Goal: Find specific page/section: Locate a particular part of the current website

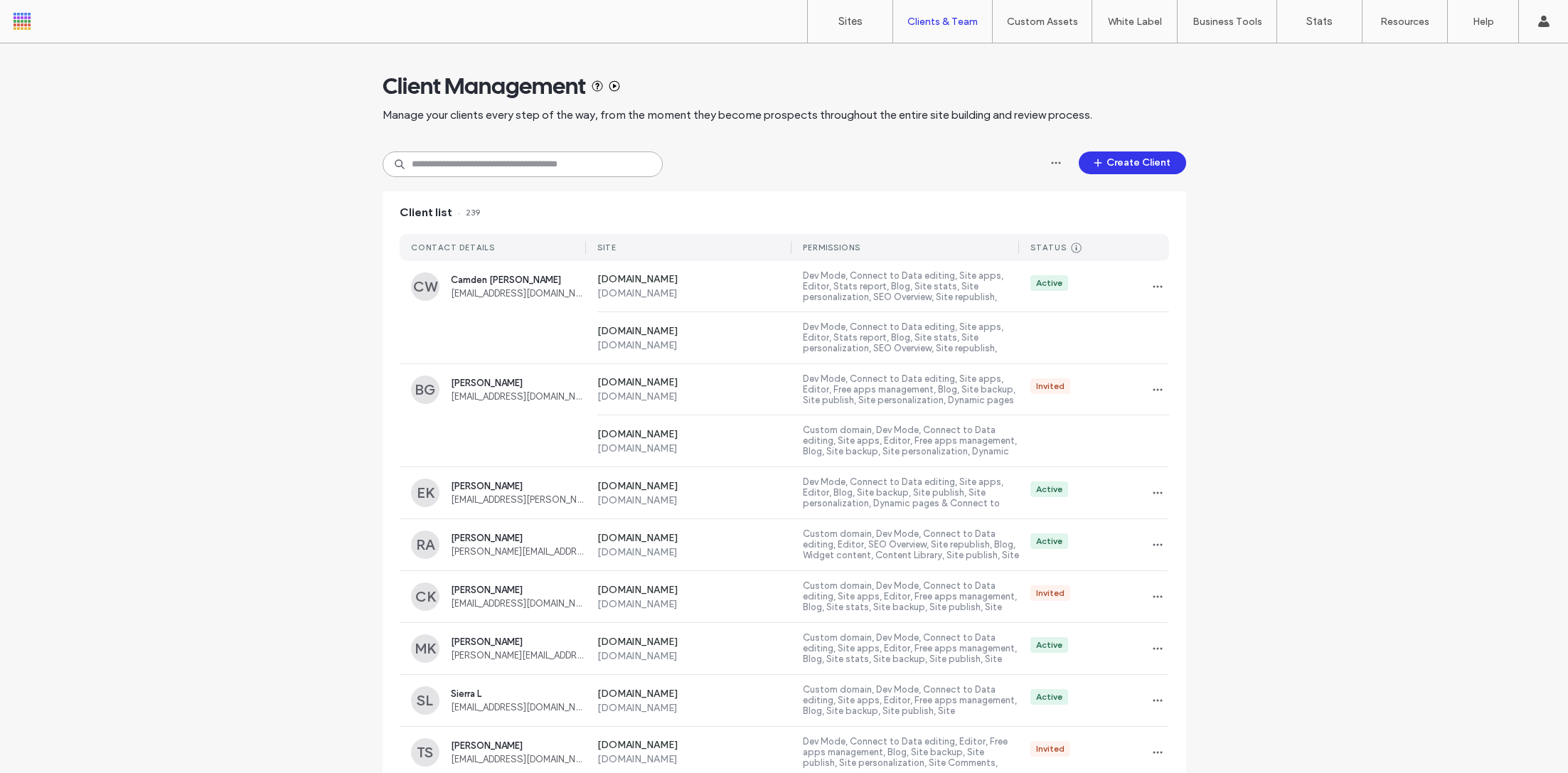
click at [481, 169] on input at bounding box center [523, 164] width 280 height 26
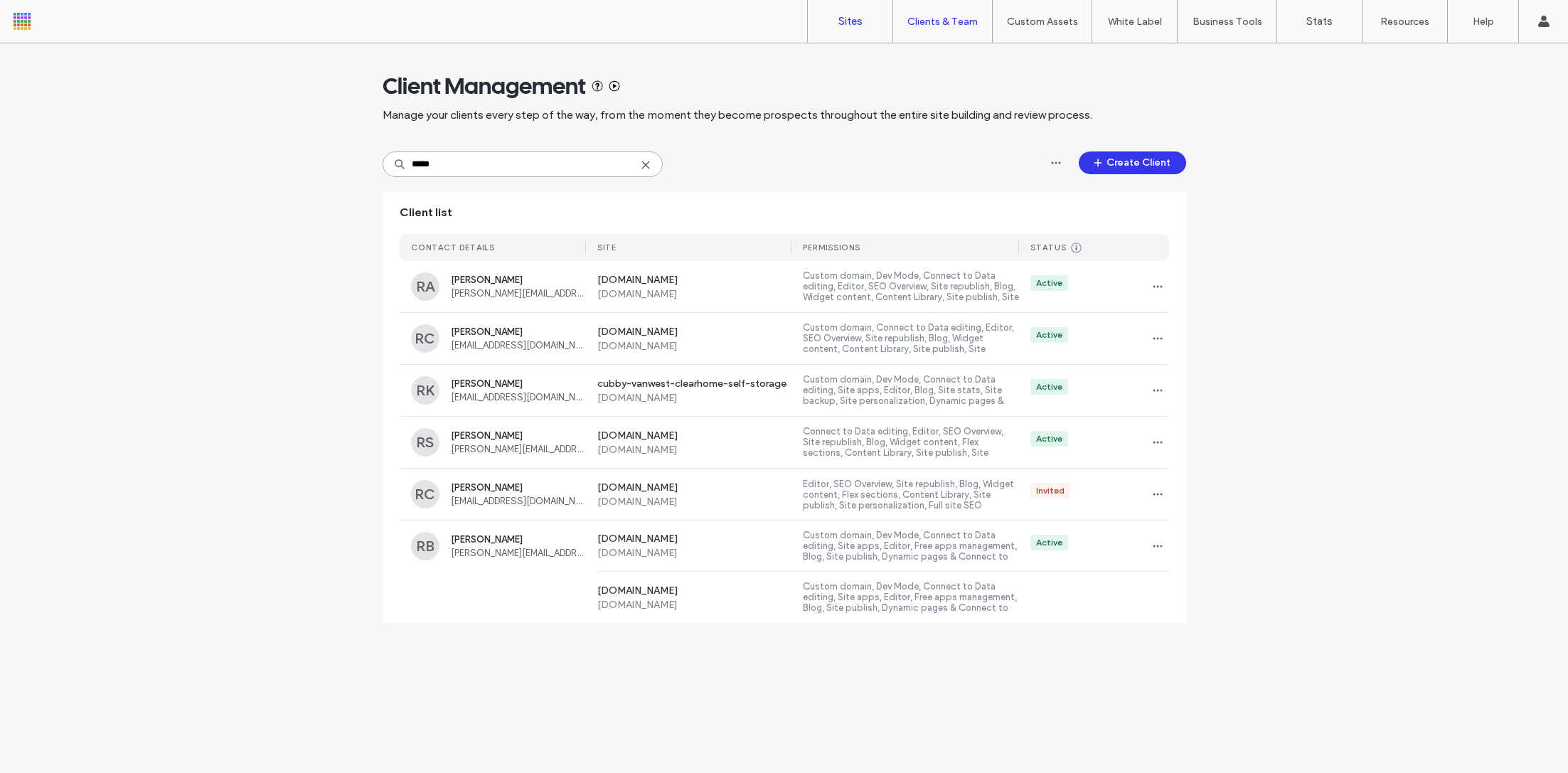
type input "****"
click at [867, 39] on link "Sites" at bounding box center [850, 21] width 85 height 43
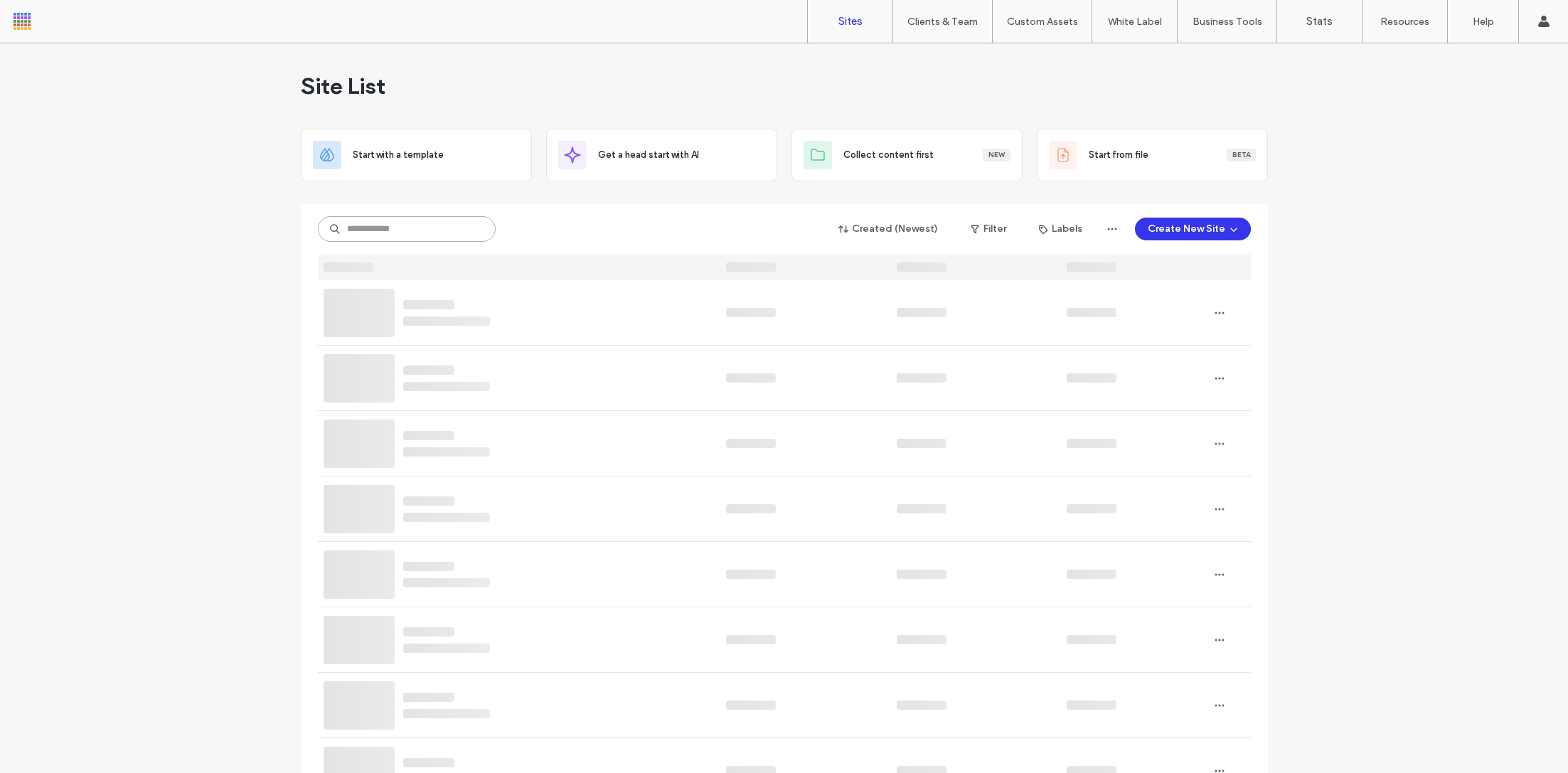
click at [420, 226] on input at bounding box center [406, 229] width 178 height 26
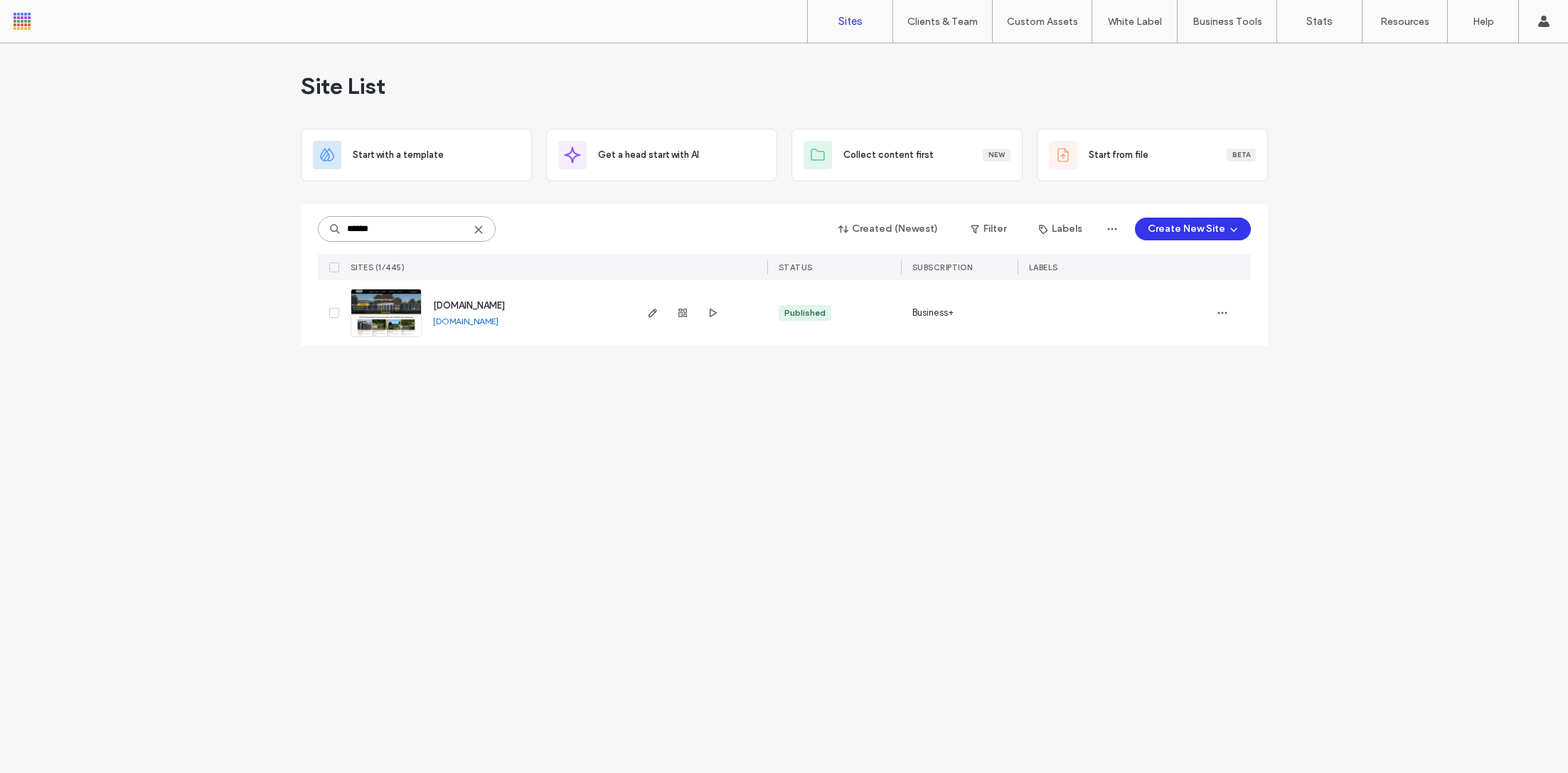
type input "******"
click at [383, 308] on img at bounding box center [386, 337] width 70 height 96
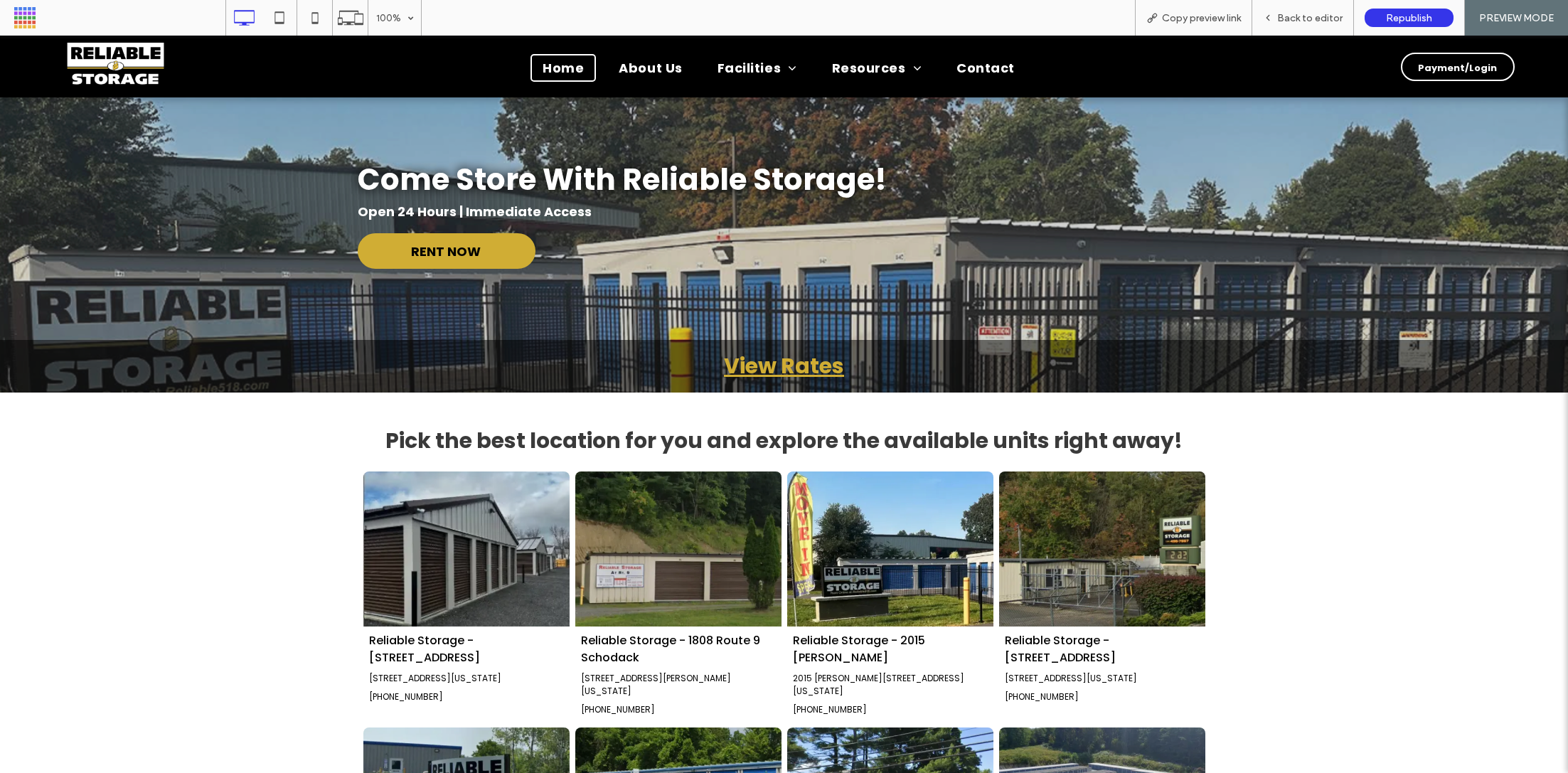
click at [723, 107] on link "2015 Chrisler Ave" at bounding box center [794, 92] width 176 height 36
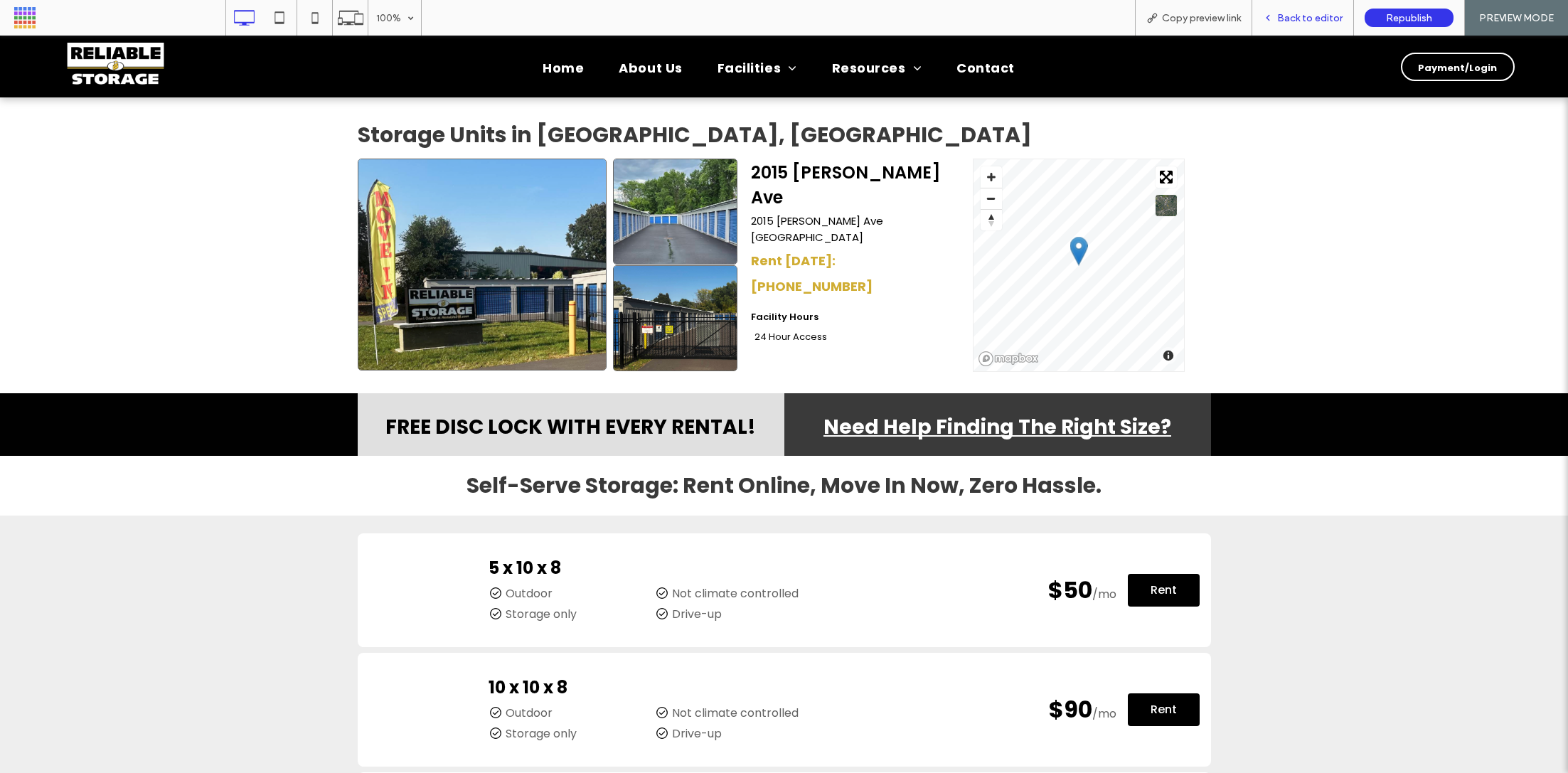
click at [1329, 22] on span "Back to editor" at bounding box center [1310, 18] width 65 height 12
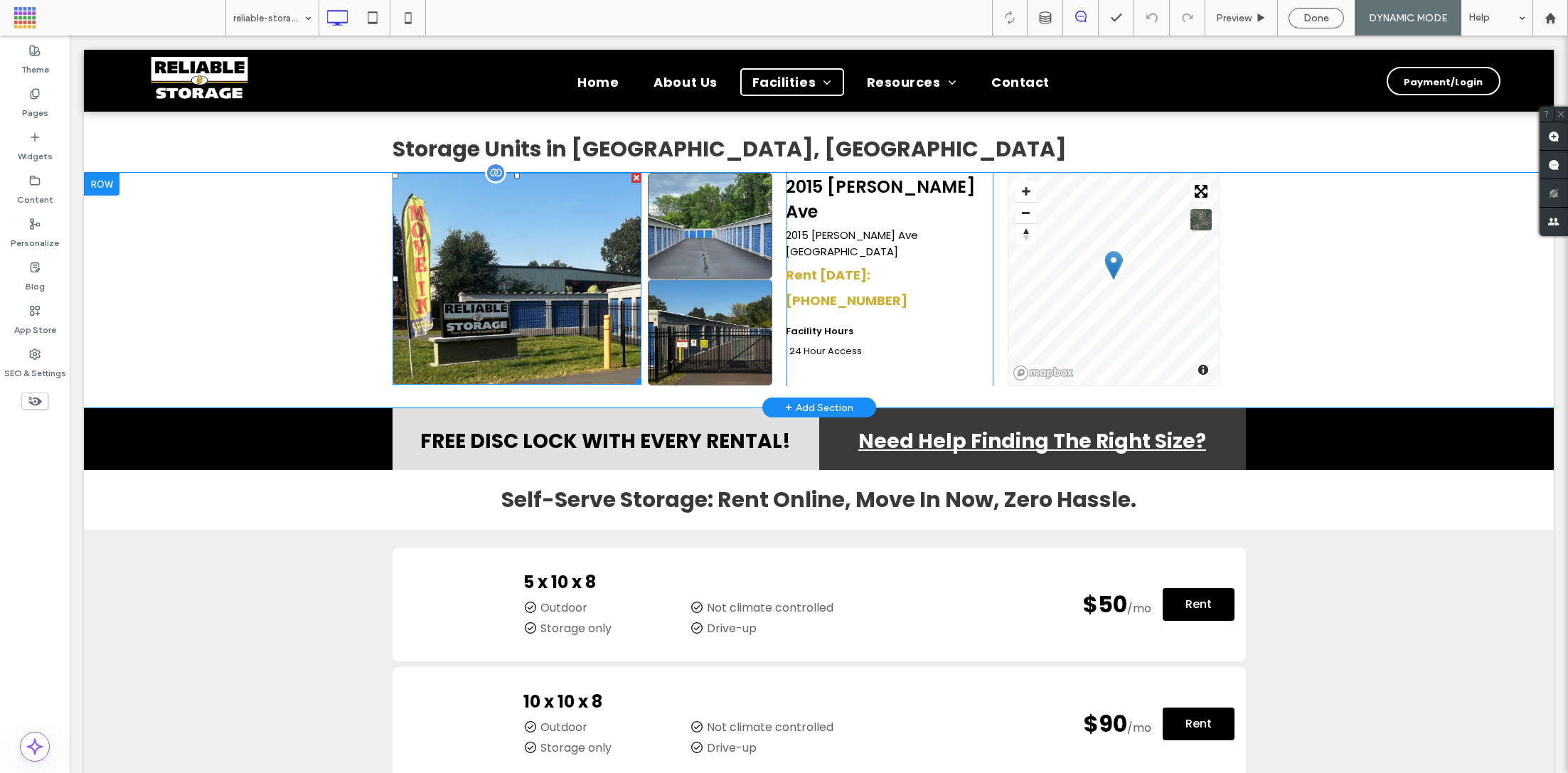
click at [574, 286] on img at bounding box center [516, 278] width 249 height 212
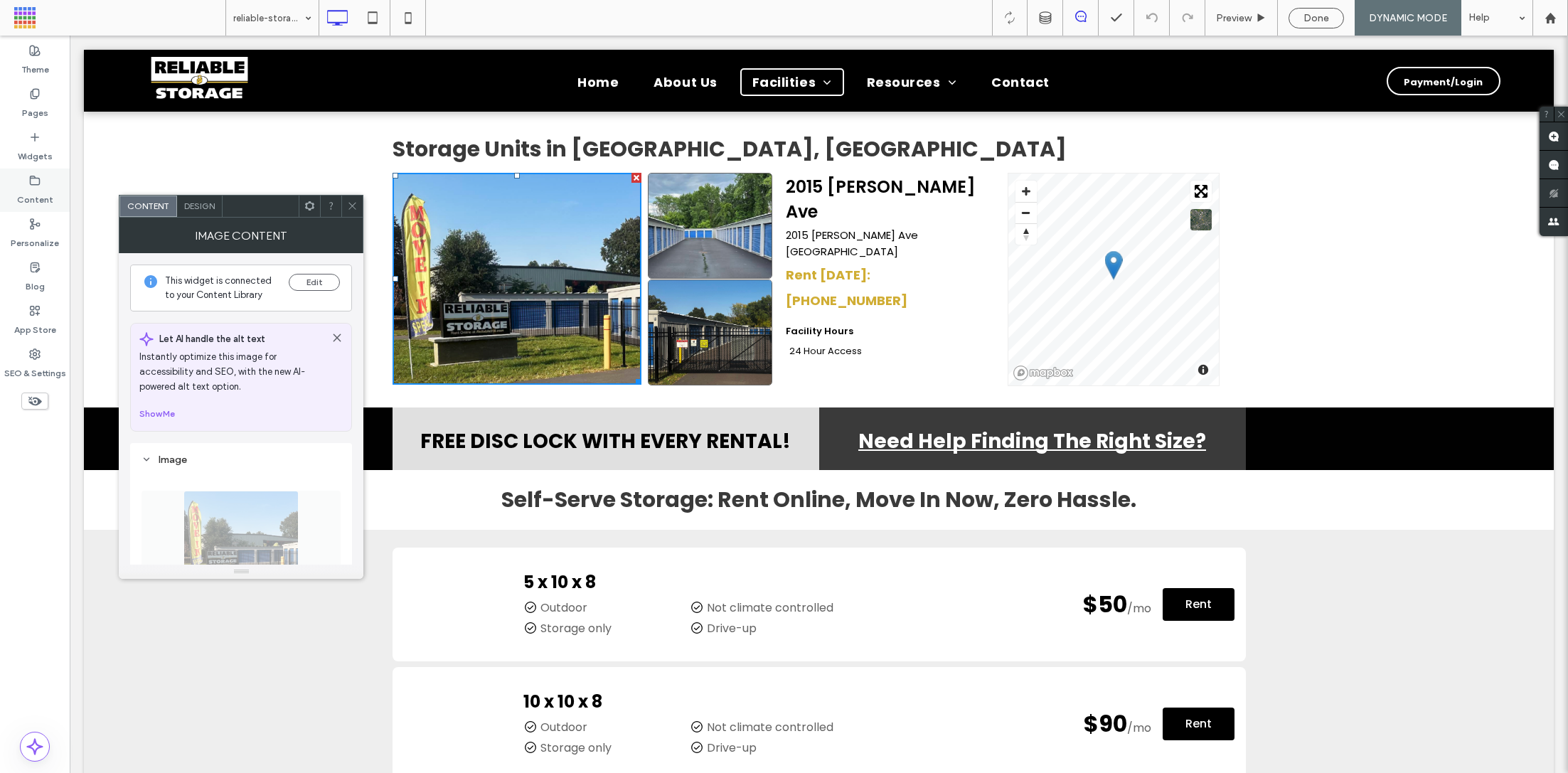
click at [12, 179] on div "Content" at bounding box center [34, 190] width 70 height 44
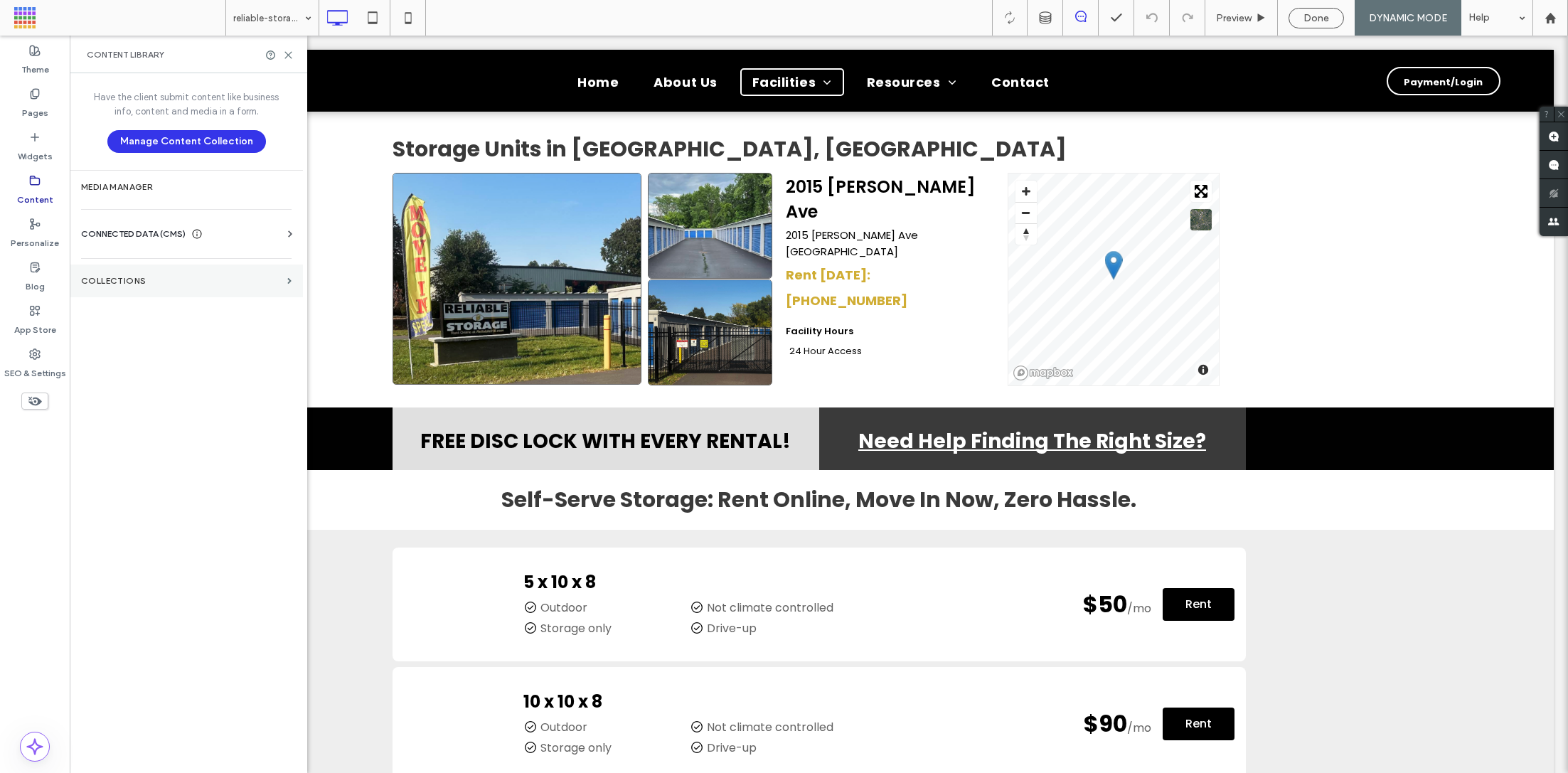
click at [142, 284] on label "Collections" at bounding box center [181, 281] width 200 height 10
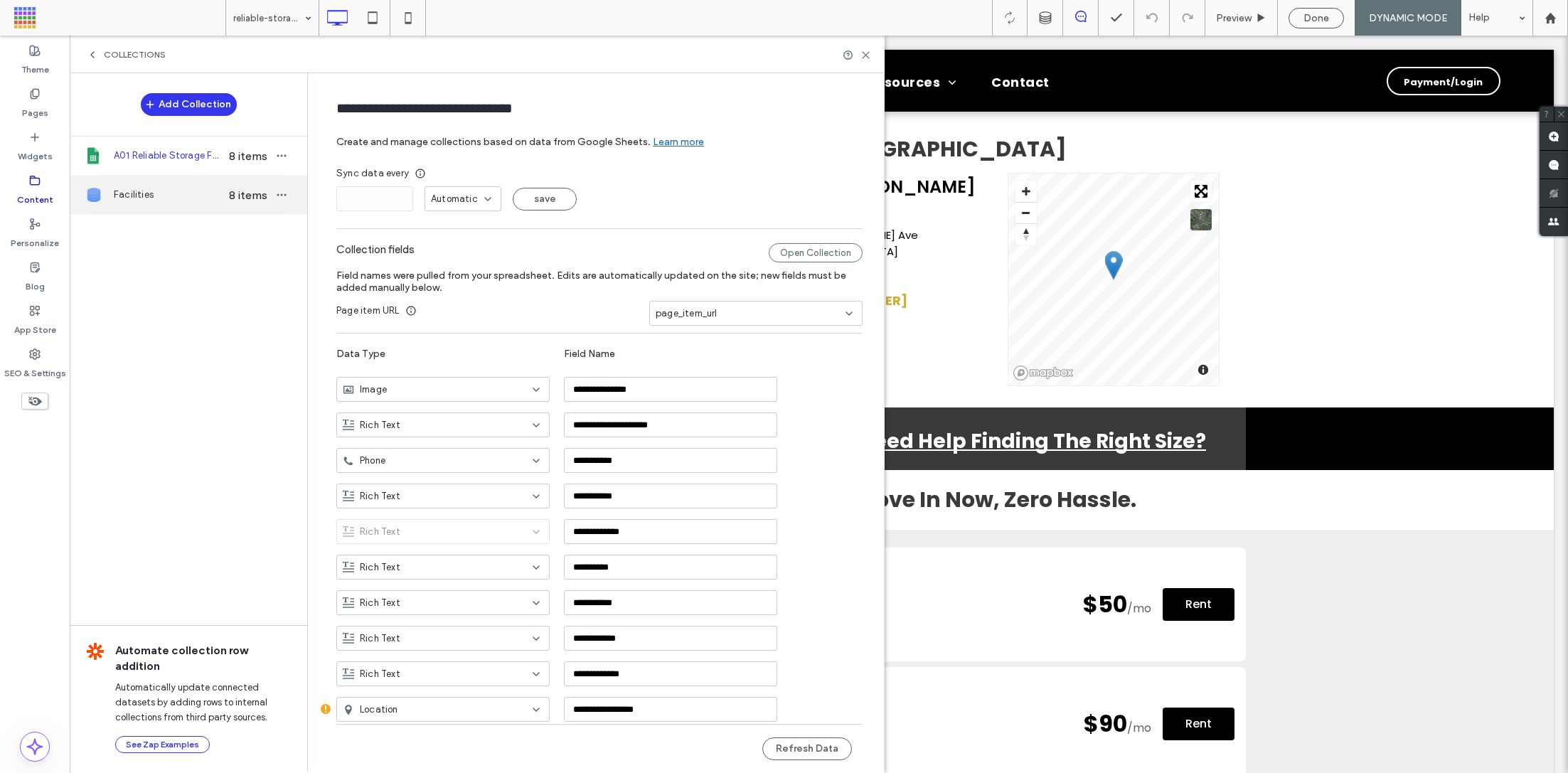
click at [87, 189] on icon at bounding box center [94, 195] width 17 height 17
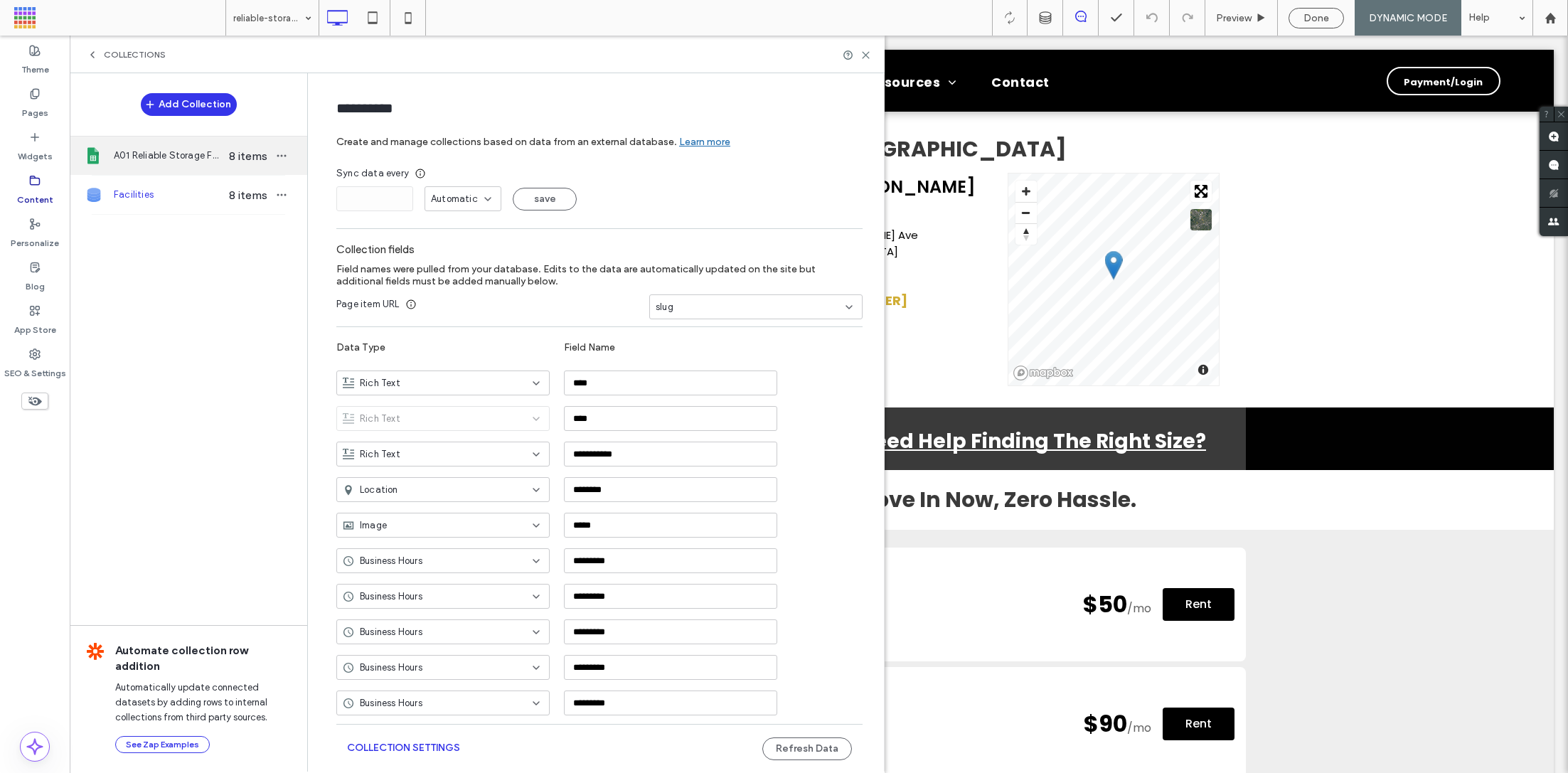
click at [128, 152] on span "A01 Reliable Storage Facilities" at bounding box center [168, 155] width 110 height 14
type input "**********"
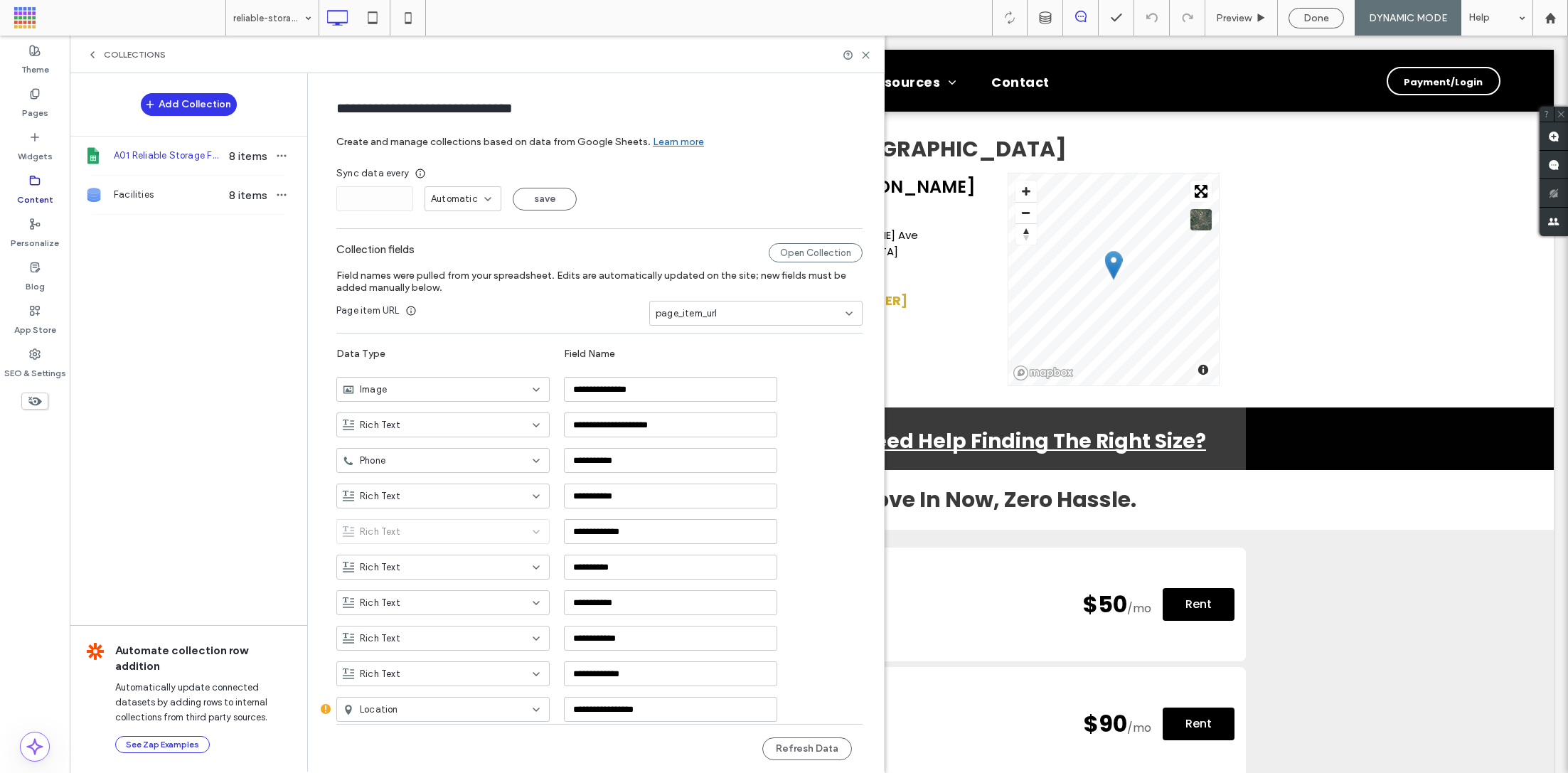
click at [39, 180] on use at bounding box center [34, 180] width 9 height 8
click at [114, 63] on div "Collections" at bounding box center [477, 54] width 815 height 38
click at [93, 56] on icon at bounding box center [93, 55] width 12 height 12
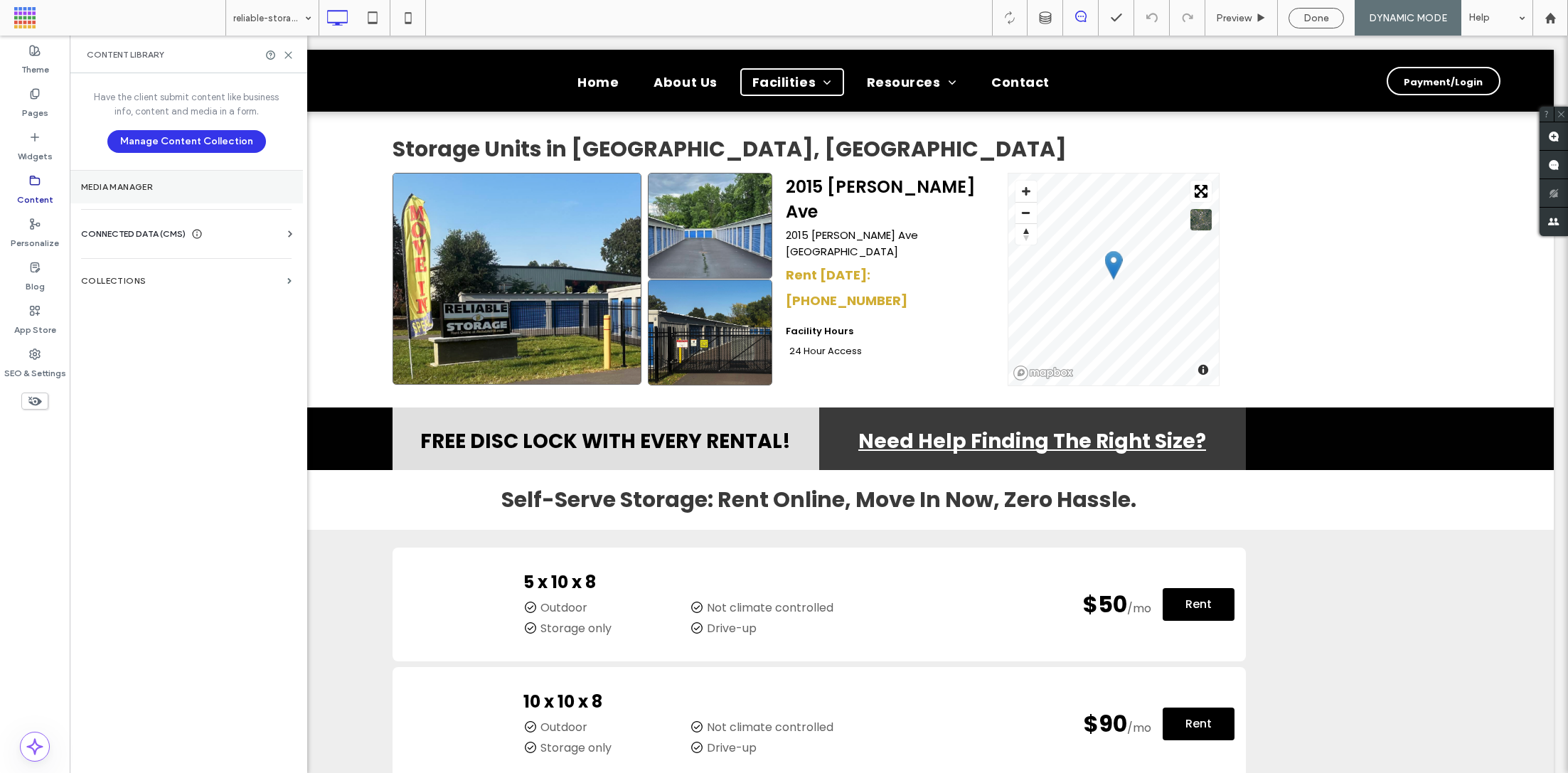
click at [153, 182] on label "Media Manager" at bounding box center [186, 187] width 210 height 10
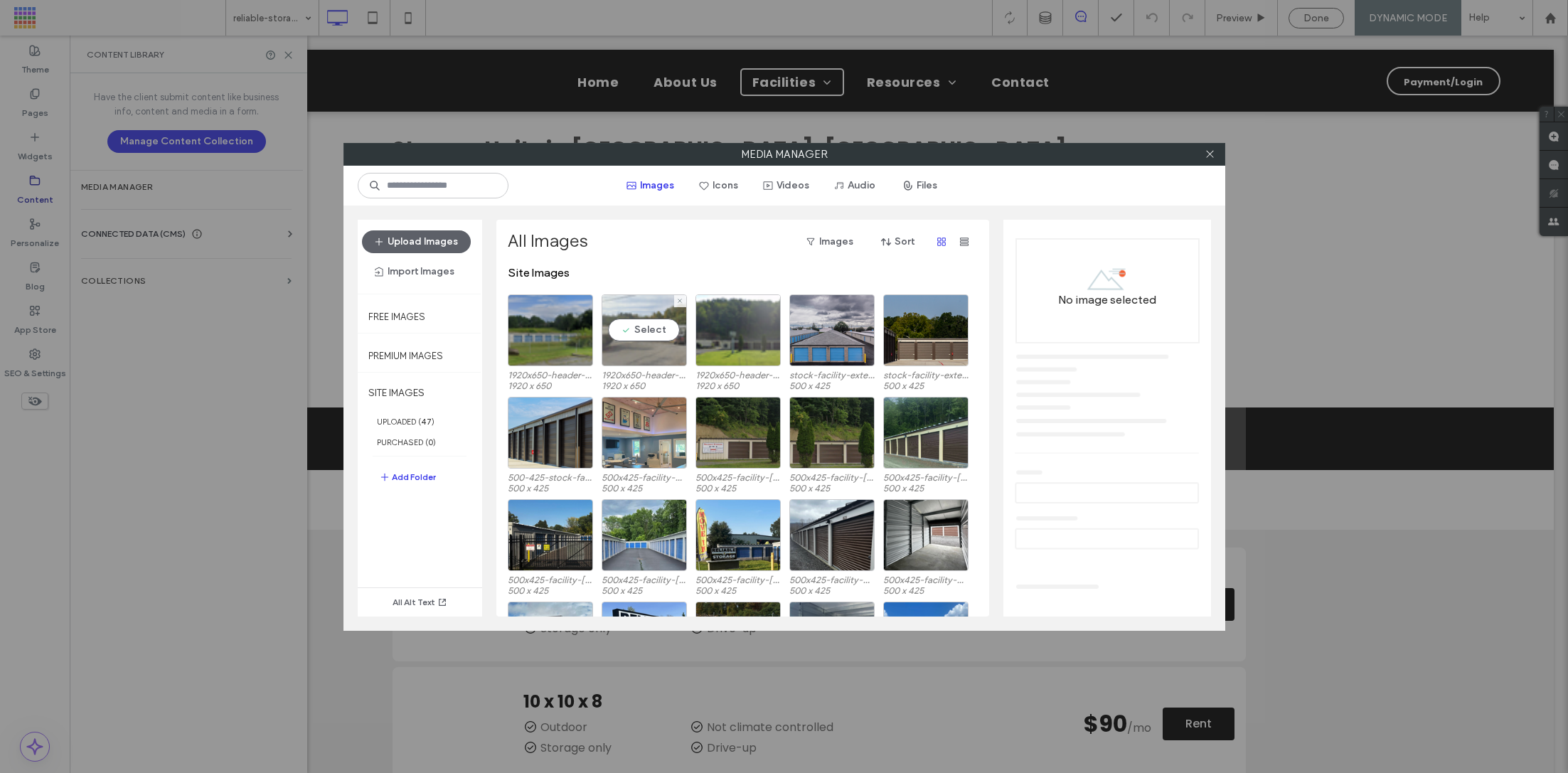
click at [637, 334] on div "Select" at bounding box center [644, 330] width 85 height 72
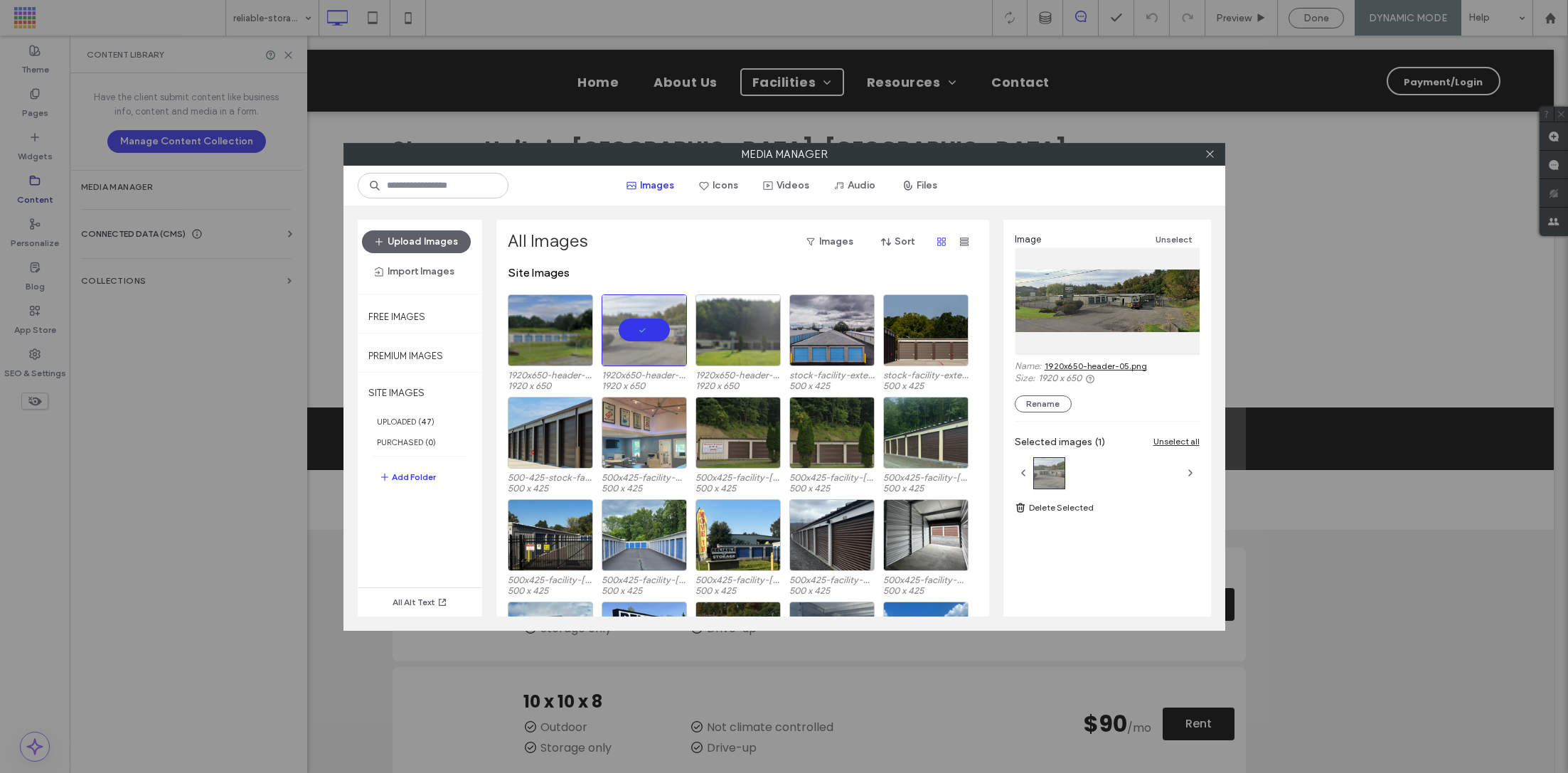
click at [238, 163] on div "Media Manager Images Icons Videos Audio Files Upload Images Import Images Free …" at bounding box center [784, 386] width 1568 height 773
click at [1208, 149] on icon at bounding box center [1210, 153] width 11 height 11
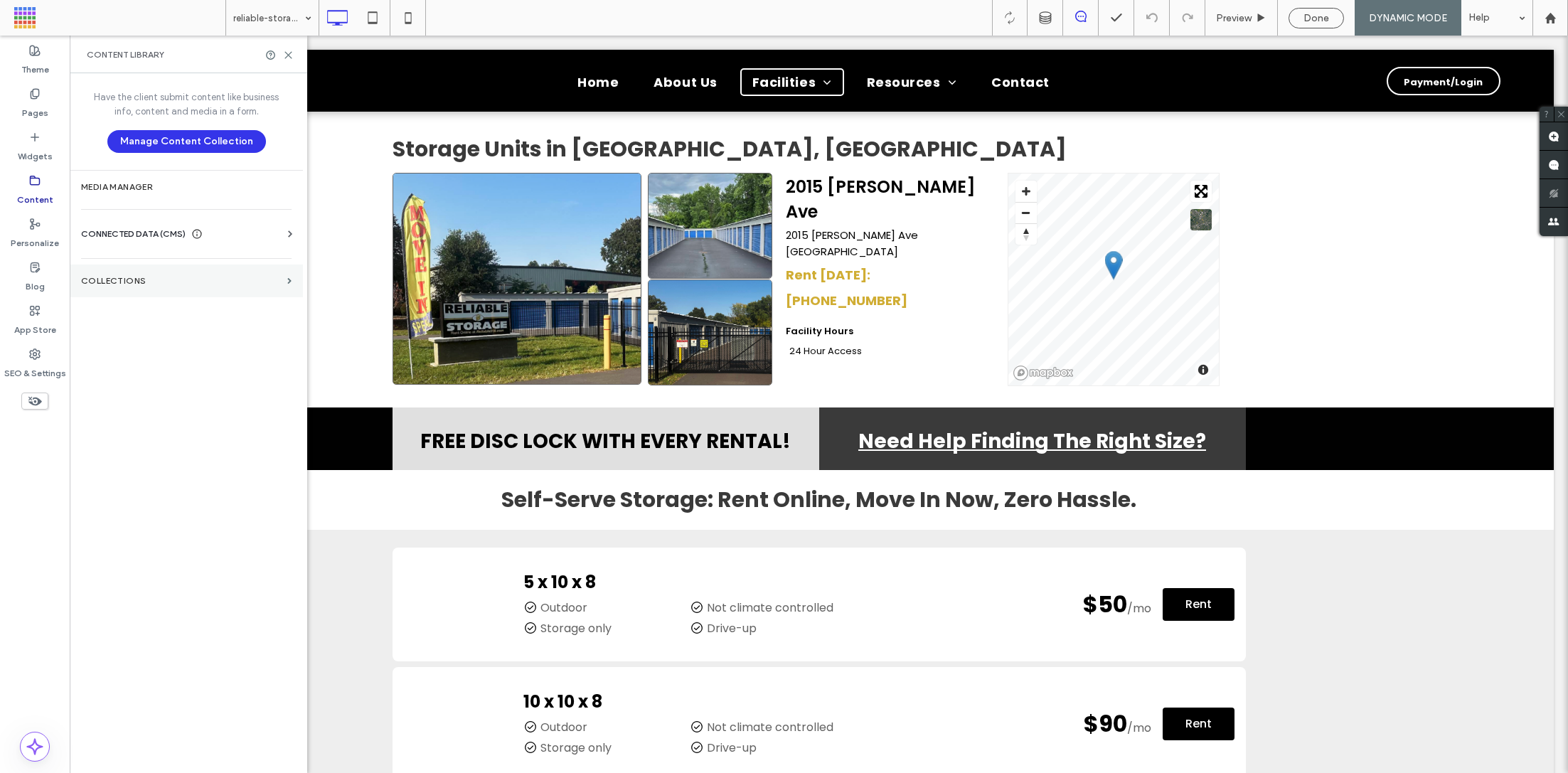
click at [176, 277] on label "Collections" at bounding box center [181, 281] width 200 height 10
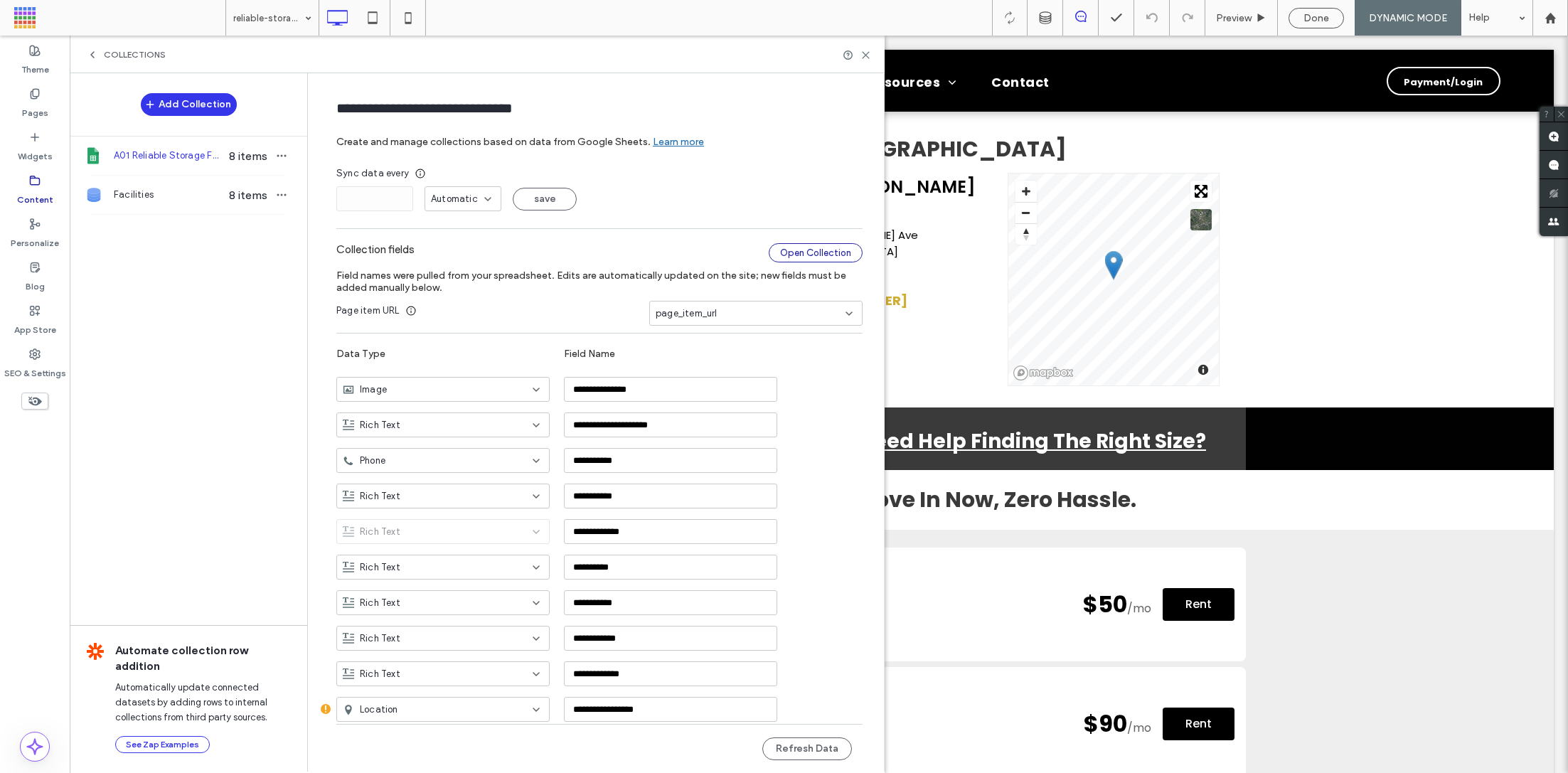
click at [803, 255] on div "Open Collection" at bounding box center [815, 252] width 94 height 19
click at [872, 45] on div "Collections" at bounding box center [477, 54] width 815 height 38
click at [867, 54] on icon at bounding box center [866, 54] width 11 height 11
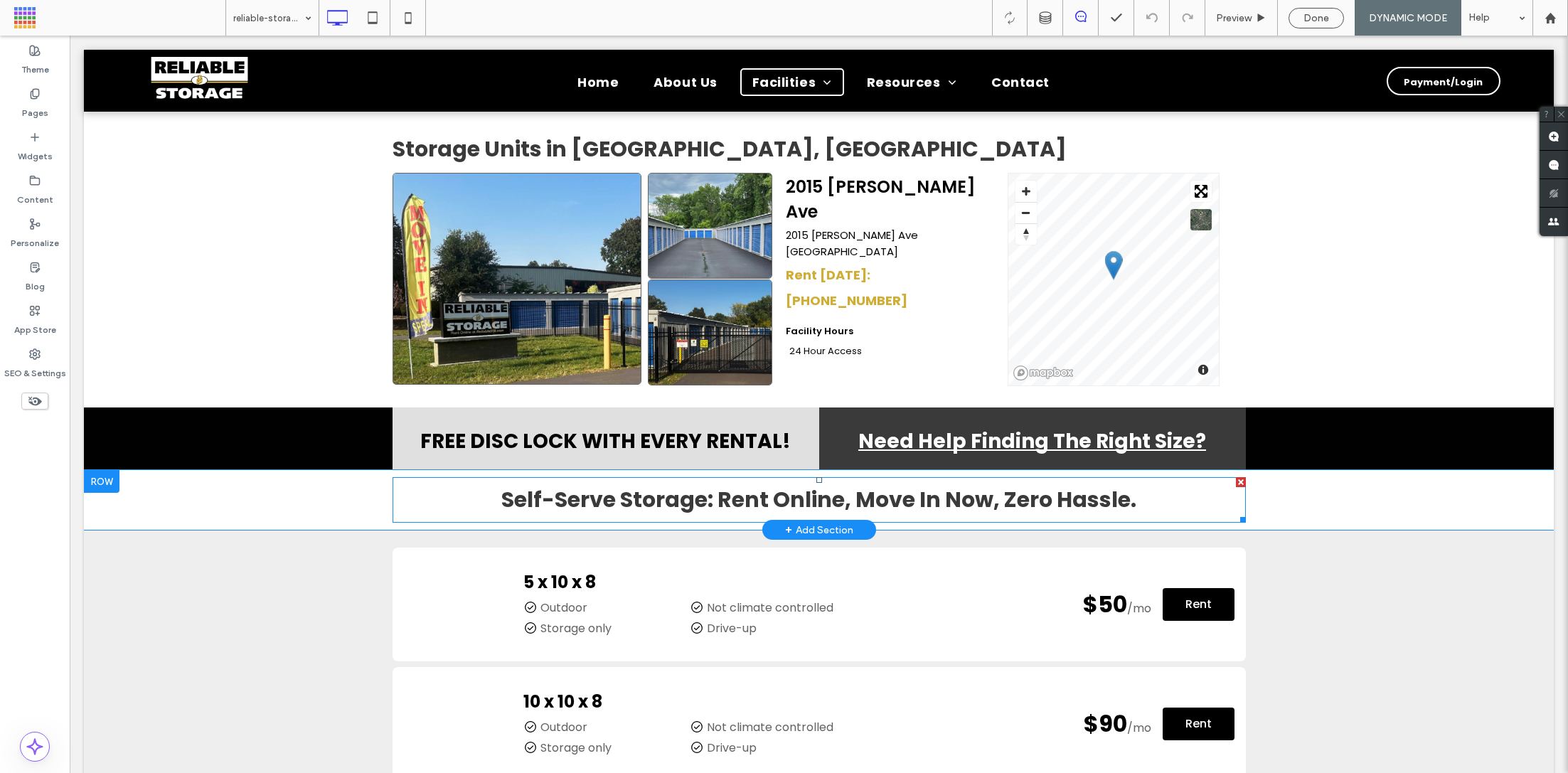
click at [819, 501] on strong "Self-Serve Storage: Rent Online, Move In Now, Zero Hassle." at bounding box center [819, 500] width 635 height 30
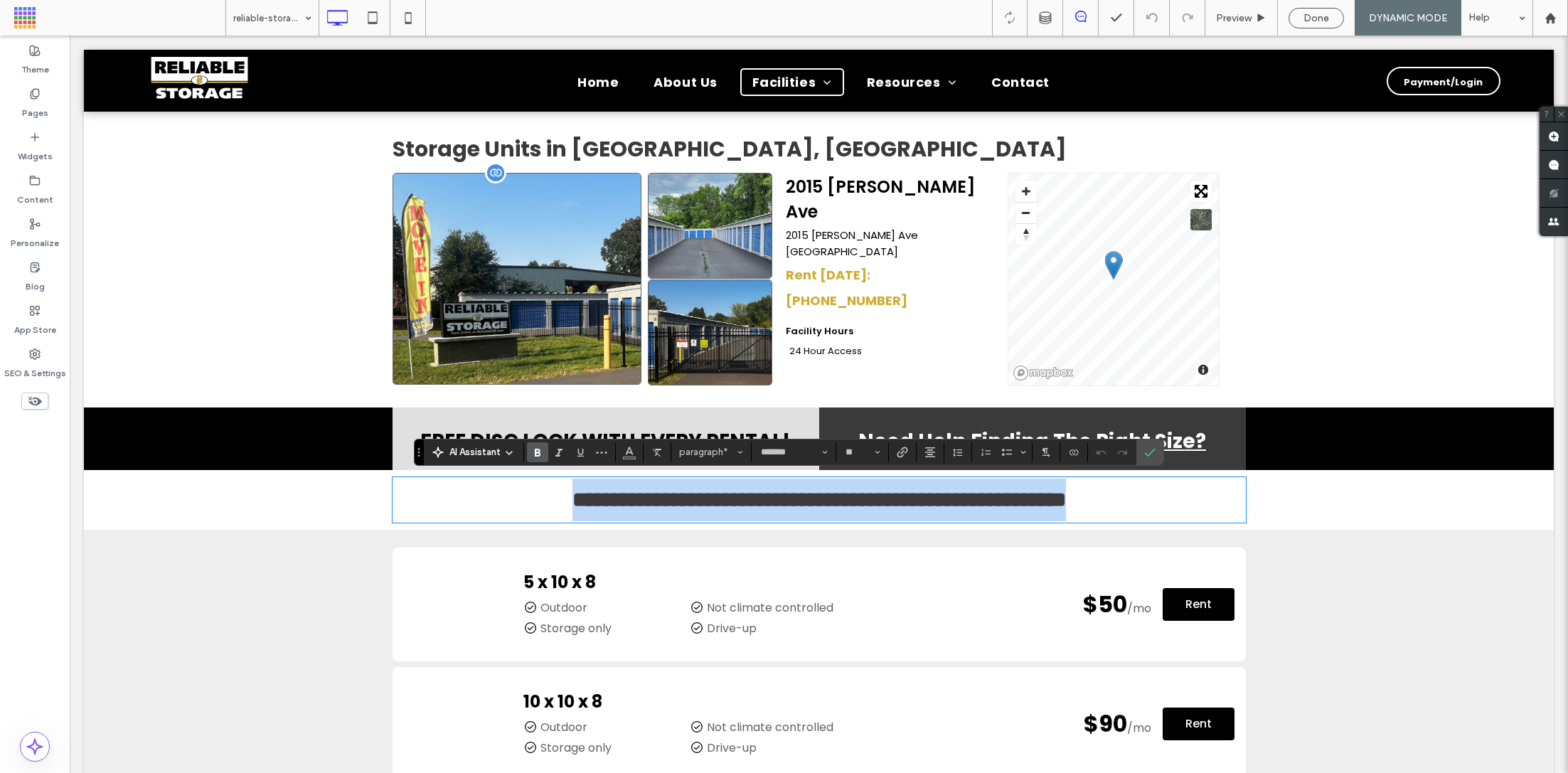
click at [589, 380] on img at bounding box center [516, 278] width 249 height 212
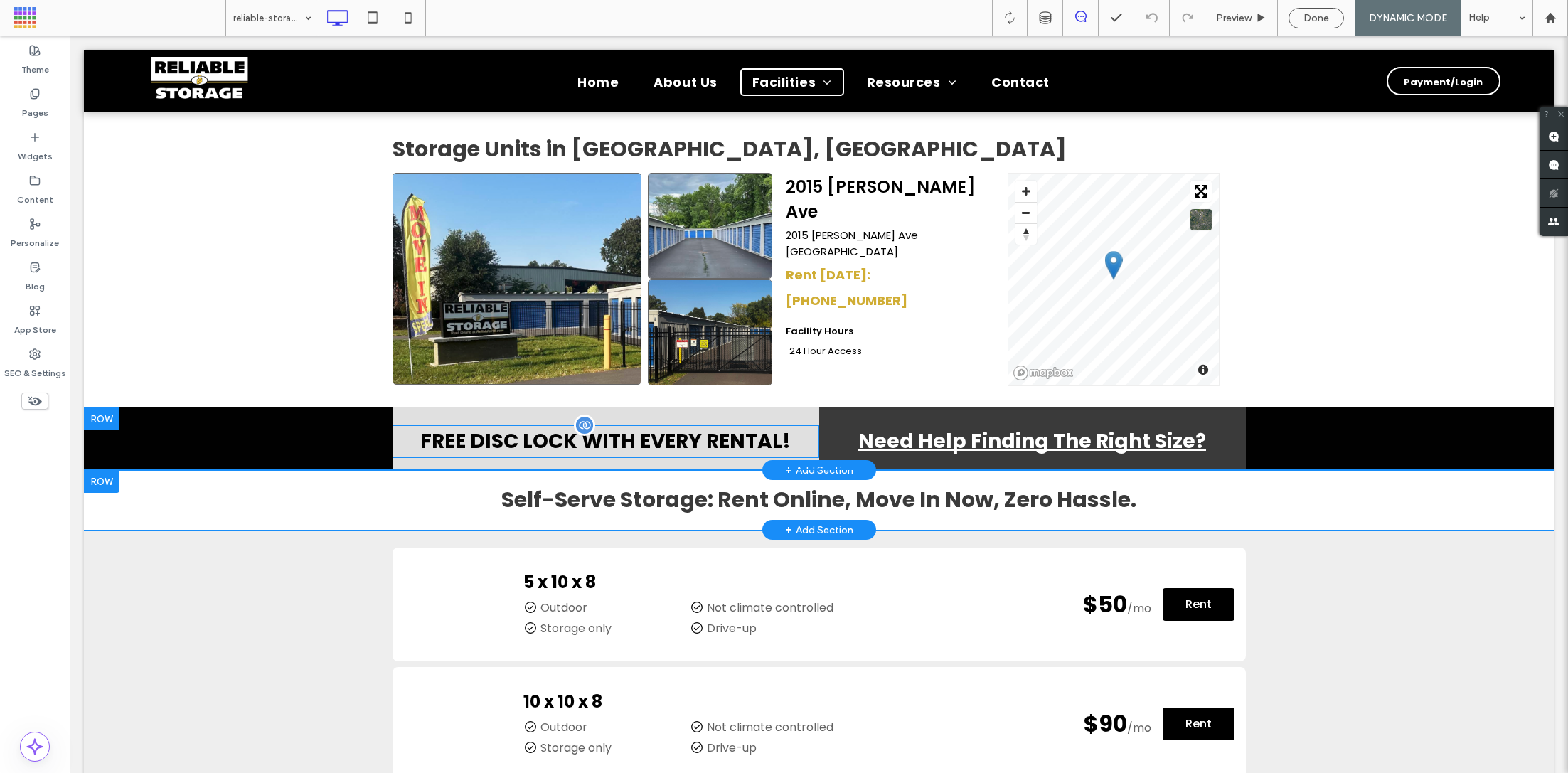
click at [613, 436] on div "FREE DISC LOCK WITH EVERY RENTAL!" at bounding box center [605, 441] width 427 height 33
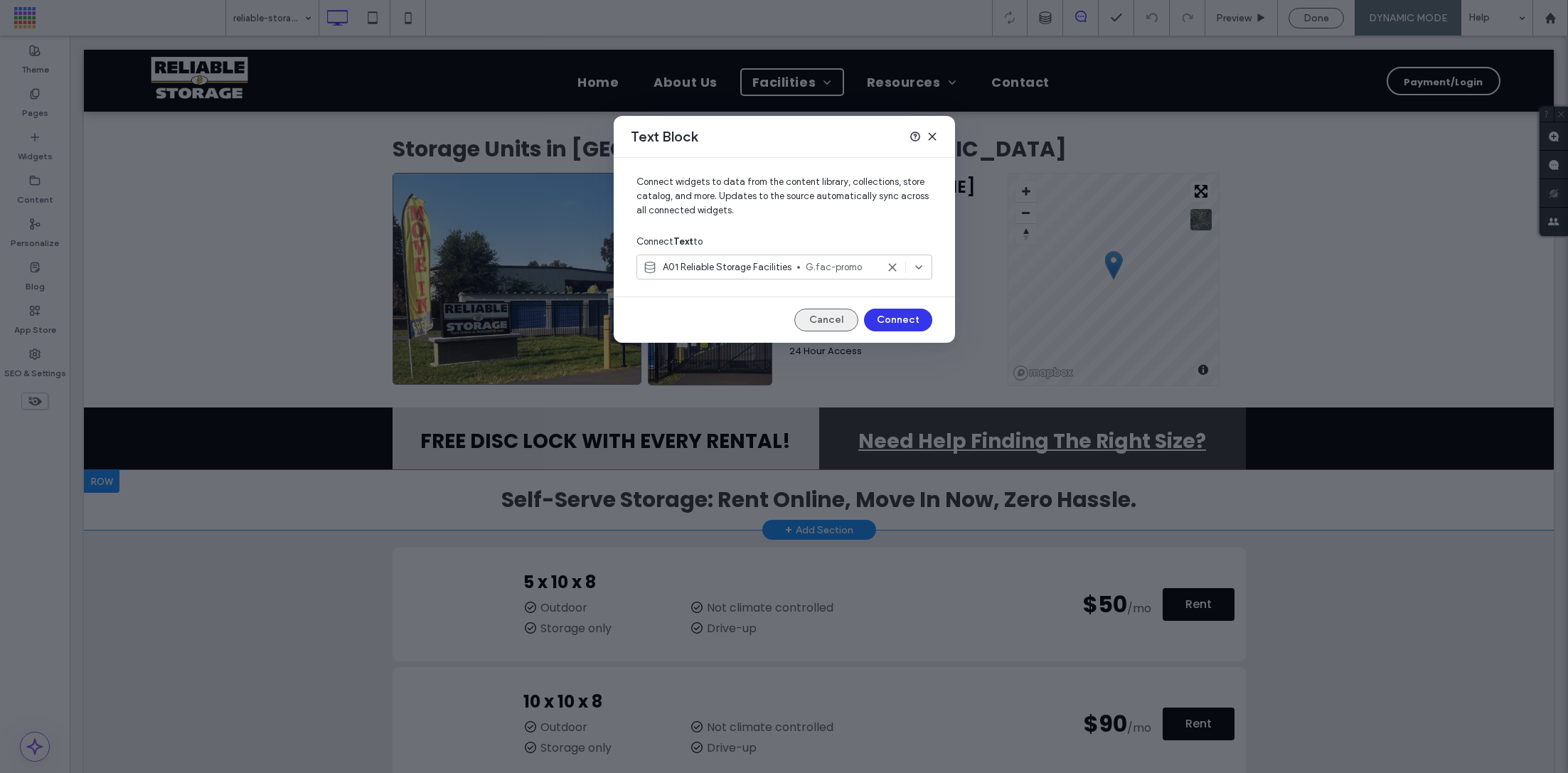
click at [832, 317] on button "Cancel" at bounding box center [826, 319] width 64 height 23
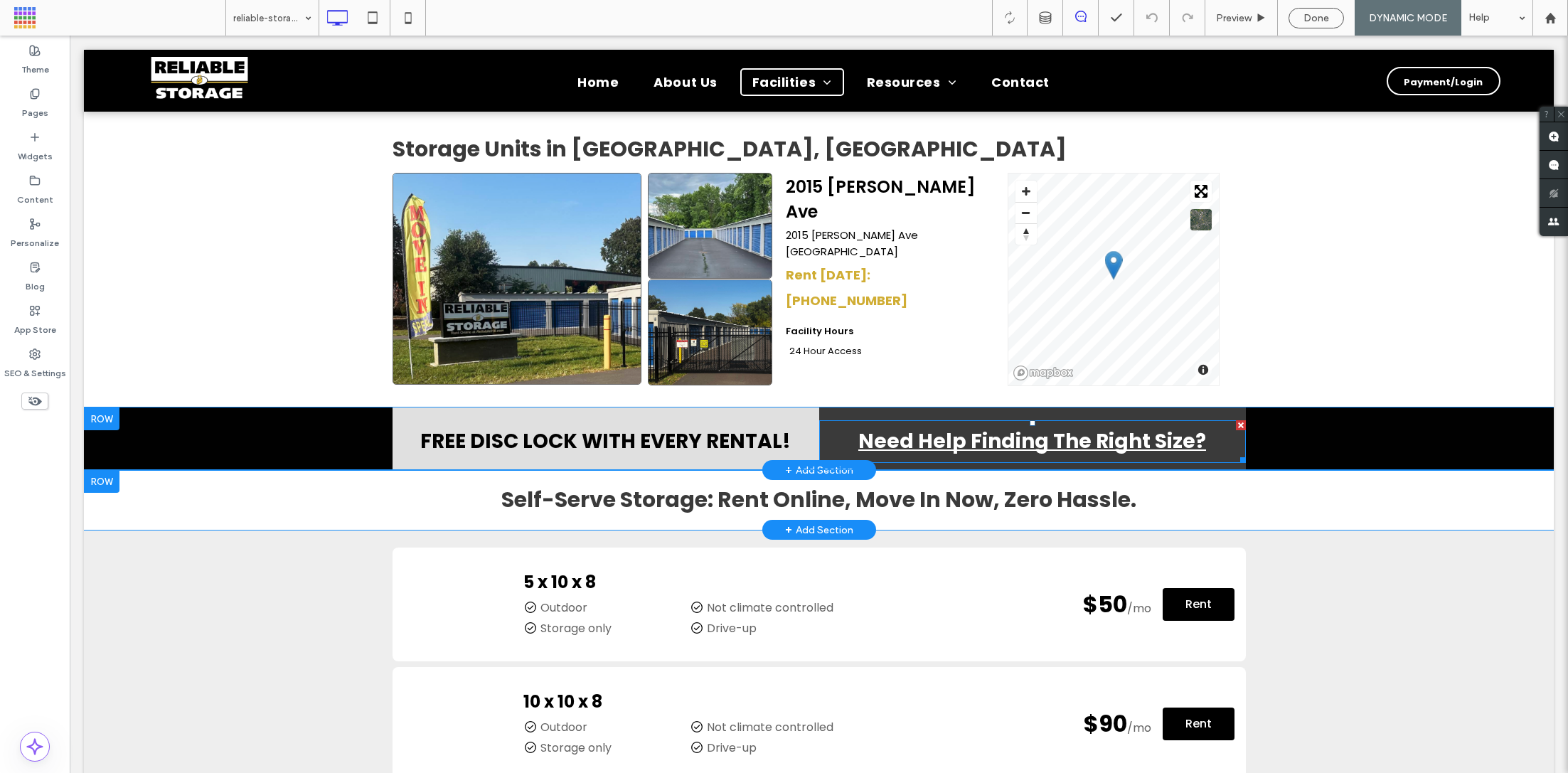
click at [924, 425] on p "Need Help Finding The Right Size?" at bounding box center [1032, 442] width 427 height 40
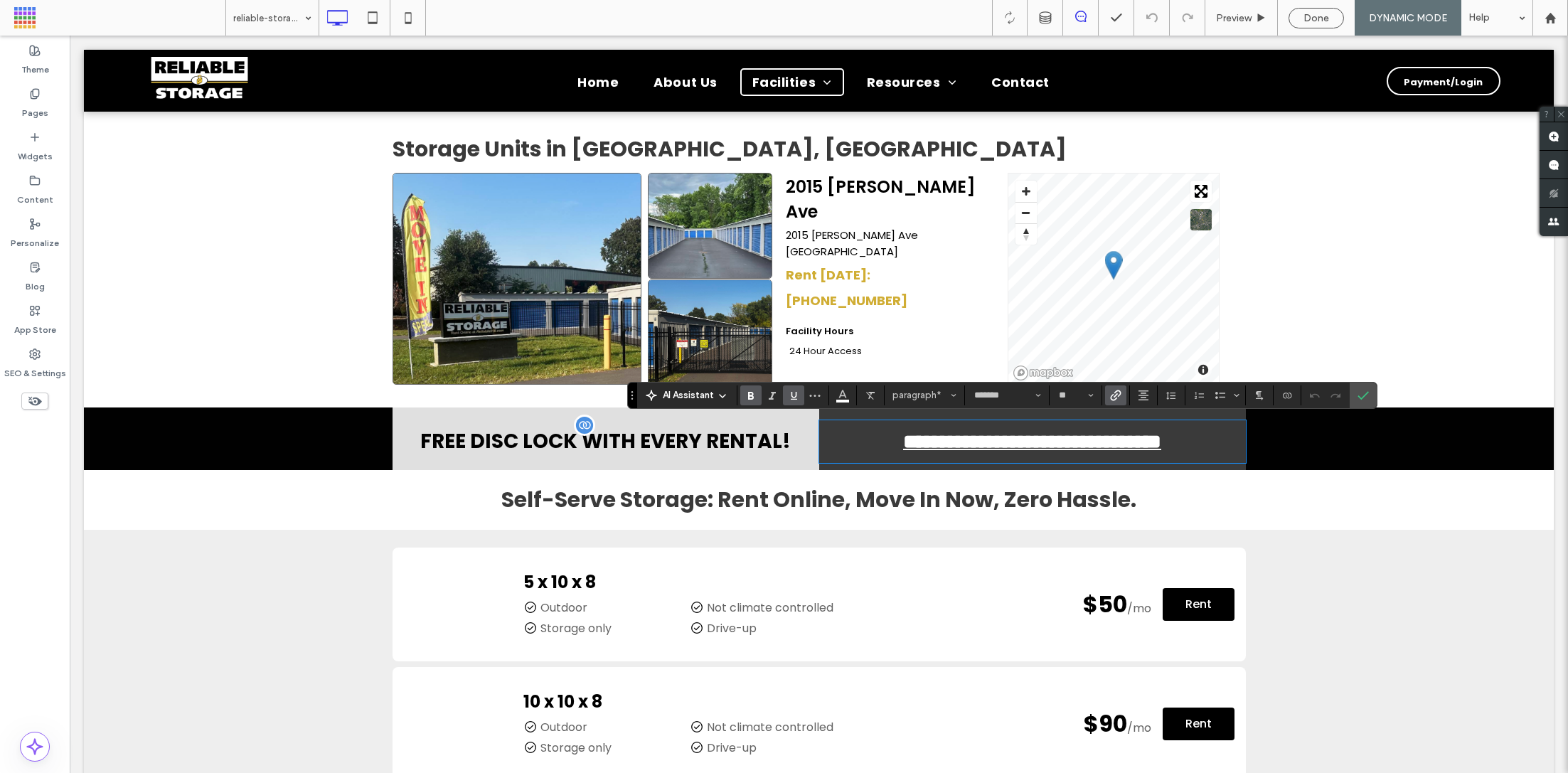
click at [626, 453] on div "FREE DISC LOCK WITH EVERY RENTAL!" at bounding box center [605, 441] width 427 height 33
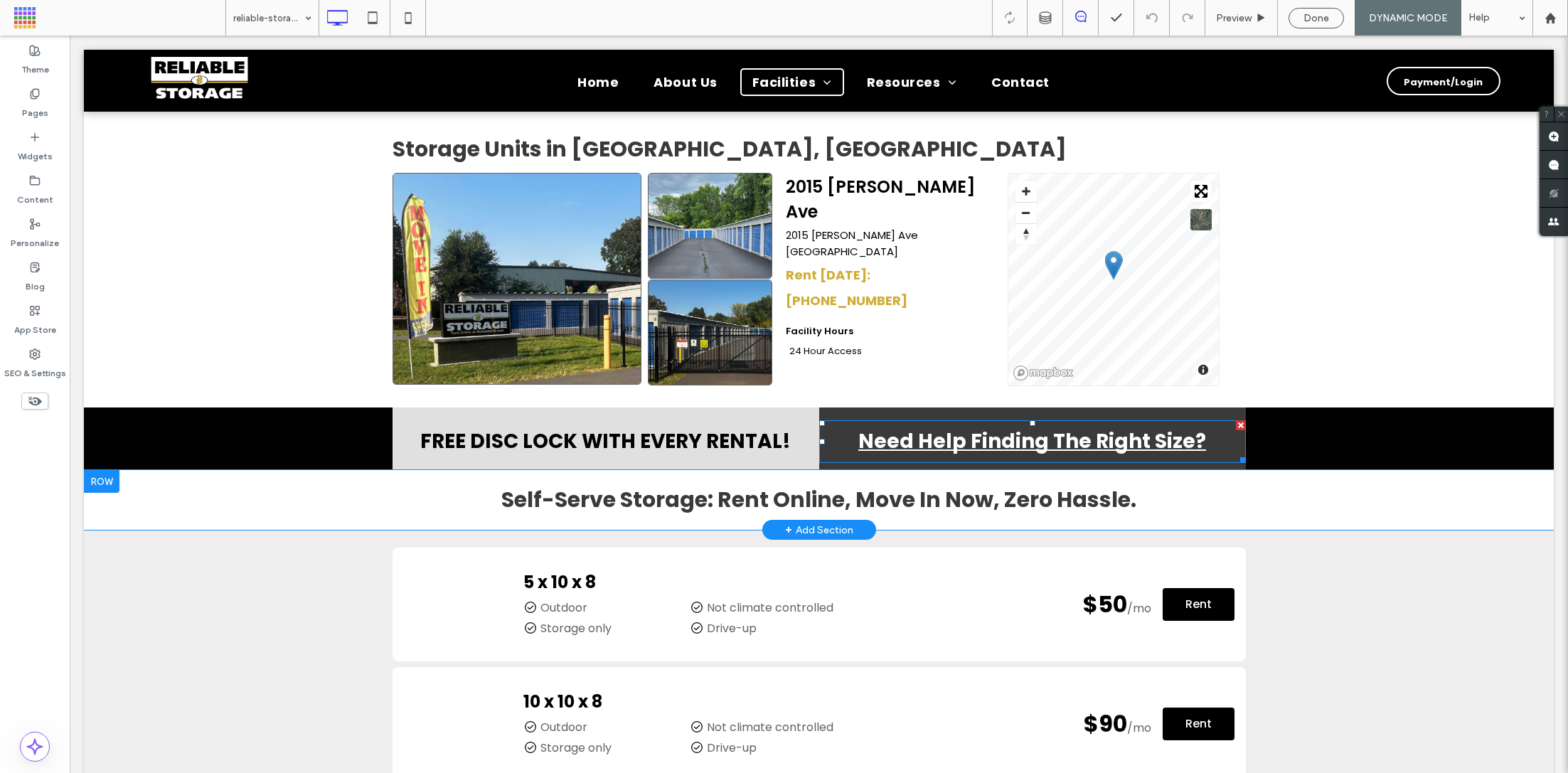
click at [1232, 430] on p "Need Help Finding The Right Size?" at bounding box center [1032, 442] width 427 height 40
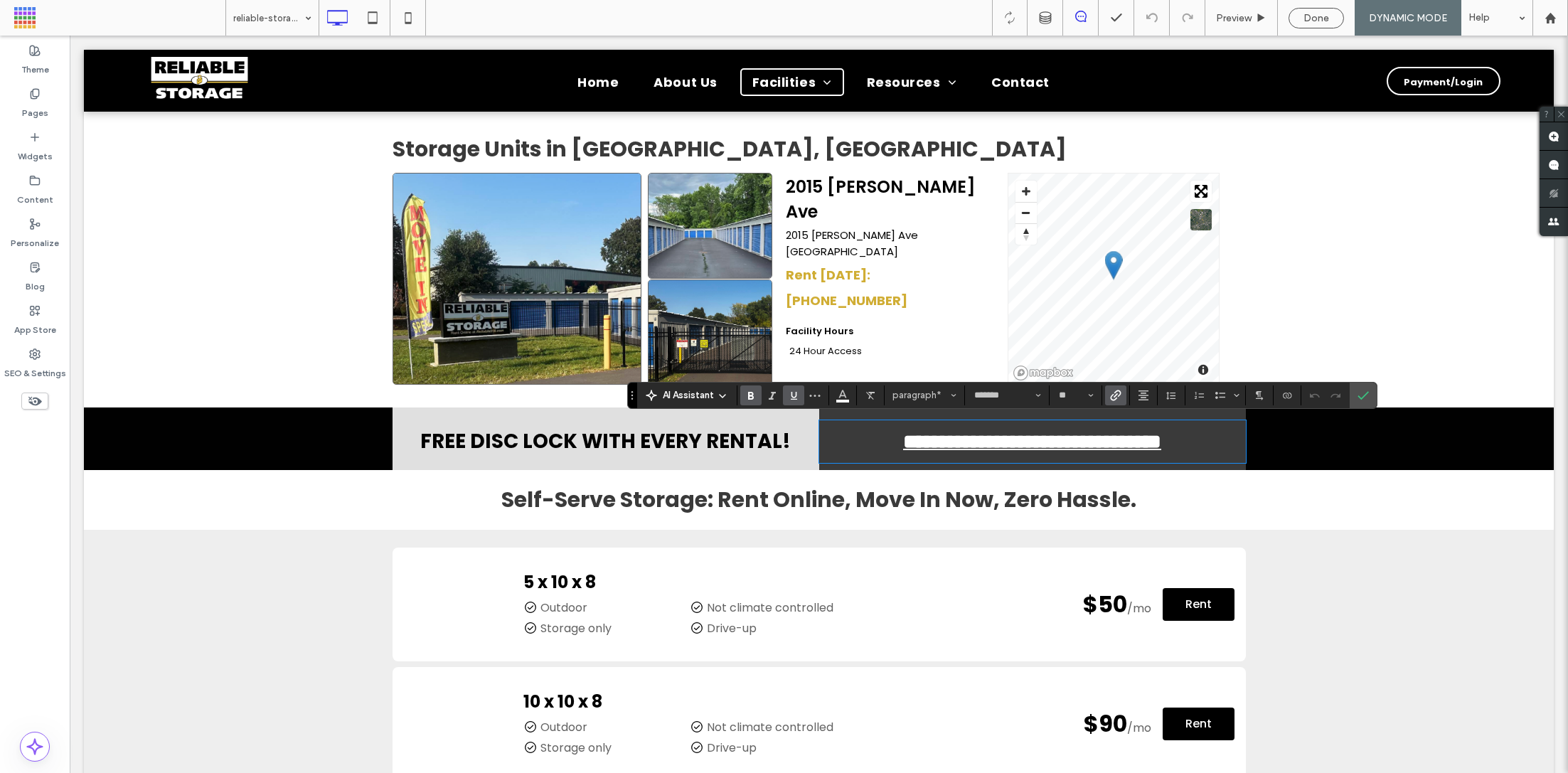
click at [1265, 474] on div "Self-Serve Storage: Rent Online, Move In Now, Zero Hassle. Click To Paste Row +…" at bounding box center [819, 500] width 1470 height 60
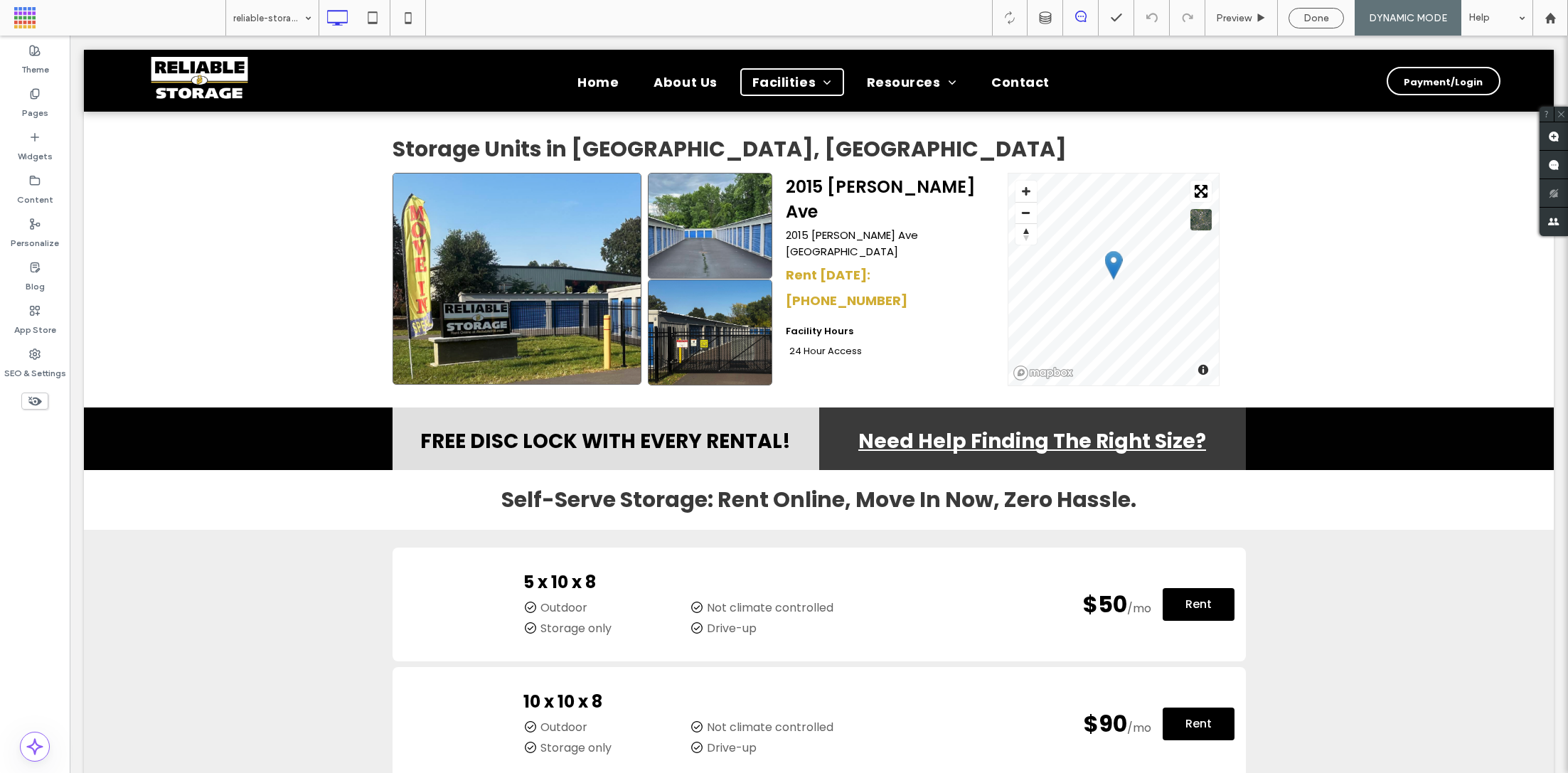
click at [1193, 412] on div "Need Help Finding The Right Size? Click To Paste" at bounding box center [1032, 438] width 427 height 63
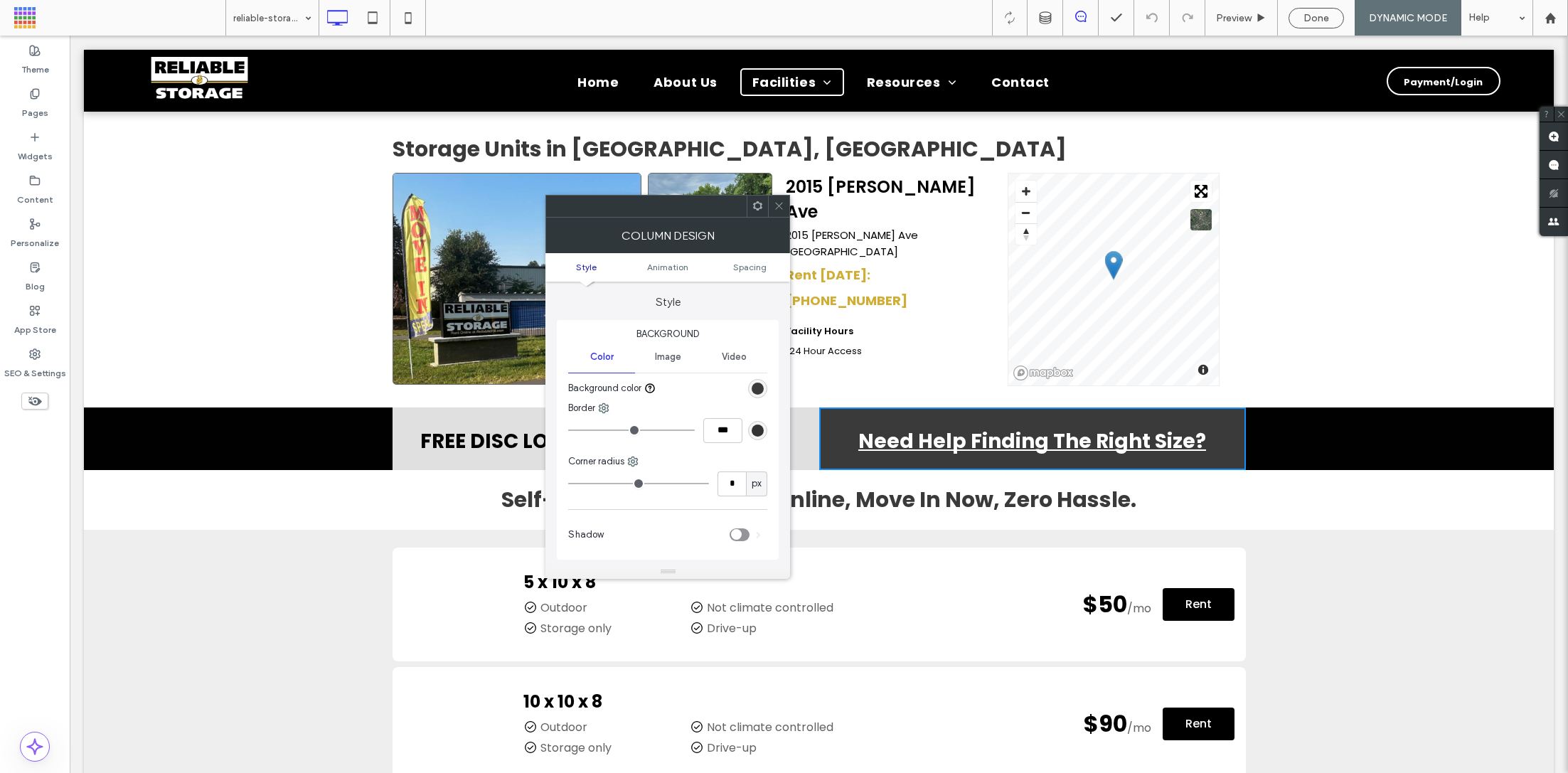
click at [779, 205] on use at bounding box center [779, 206] width 7 height 7
